Goal: Transaction & Acquisition: Purchase product/service

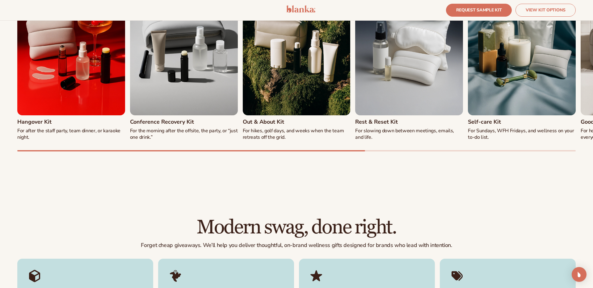
scroll to position [805, 0]
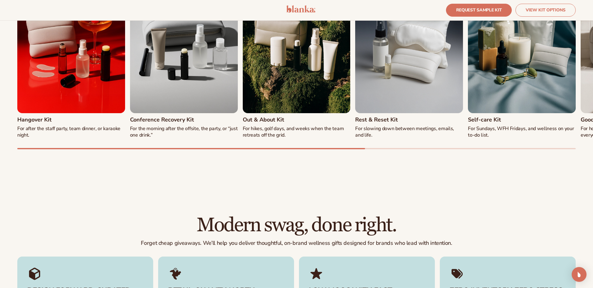
click at [436, 149] on div "Our most popular kits Perfectly curated, endlessly brandable. REQUEST SAMPLE KI…" at bounding box center [296, 45] width 593 height 257
click at [439, 147] on div "Hangover Kit For after the staff party, team dinner, or karaoke night. Conferen…" at bounding box center [296, 64] width 558 height 171
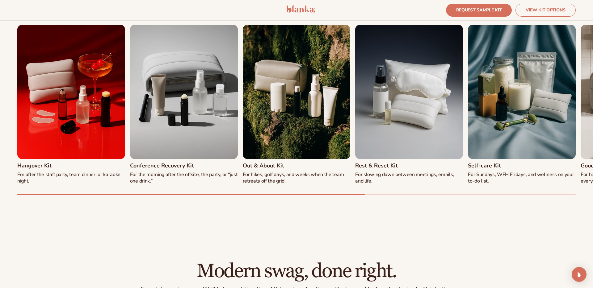
scroll to position [747, 0]
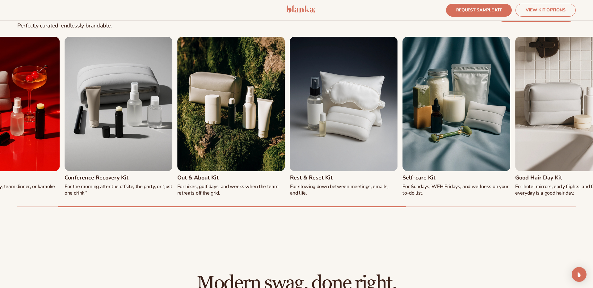
click at [447, 120] on img "5 / 8" at bounding box center [456, 104] width 108 height 135
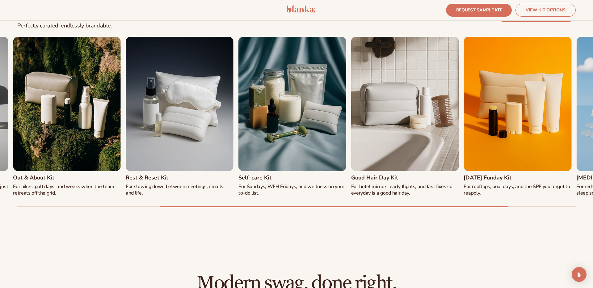
click at [324, 123] on img "5 / 8" at bounding box center [292, 104] width 108 height 135
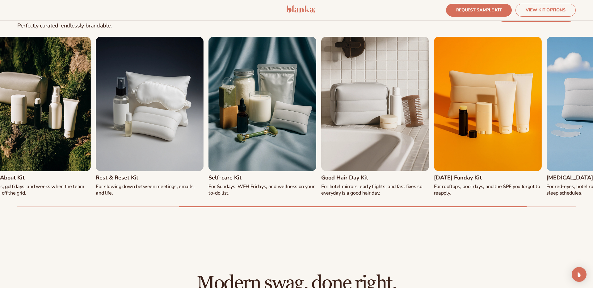
click at [295, 147] on img "5 / 8" at bounding box center [262, 104] width 108 height 135
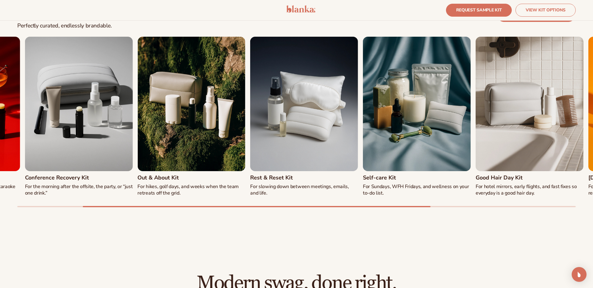
click at [472, 164] on div "Hangover Kit For after the staff party, team dinner, or karaoke night. Conferen…" at bounding box center [296, 122] width 558 height 171
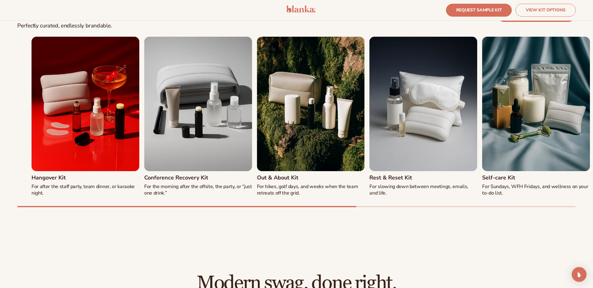
click at [592, 121] on div "Our most popular kits Perfectly curated, endlessly brandable. REQUEST SAMPLE KI…" at bounding box center [296, 103] width 593 height 257
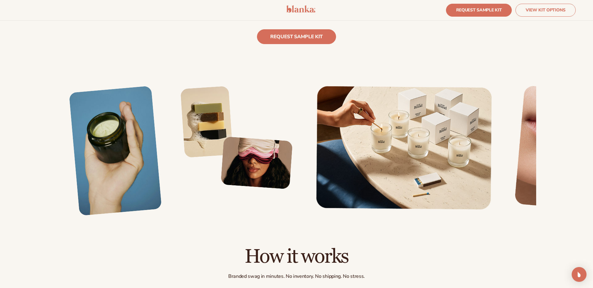
scroll to position [1246, 0]
